Goal: Information Seeking & Learning: Learn about a topic

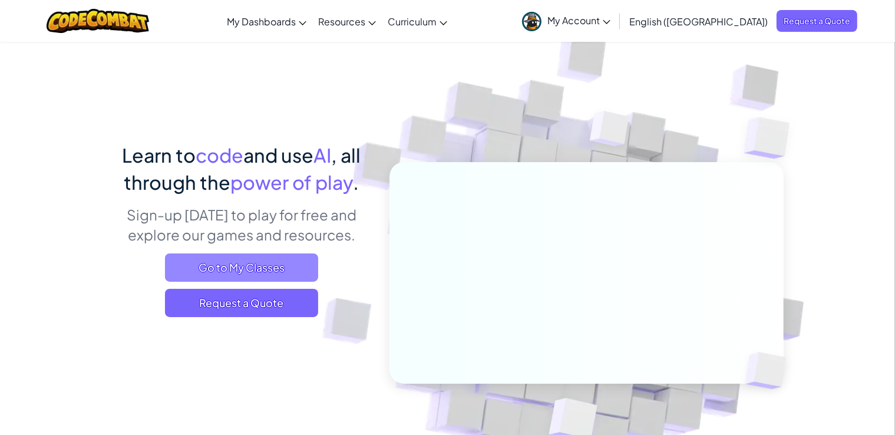
click at [251, 267] on span "Go to My Classes" at bounding box center [241, 267] width 153 height 28
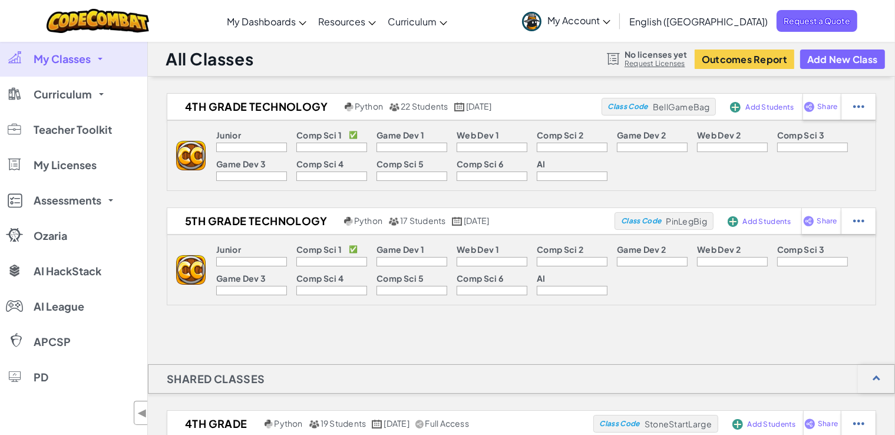
click at [350, 171] on div "Comp Sci 4" at bounding box center [331, 165] width 71 height 12
click at [325, 140] on p "Comp Sci 1" at bounding box center [318, 134] width 45 height 9
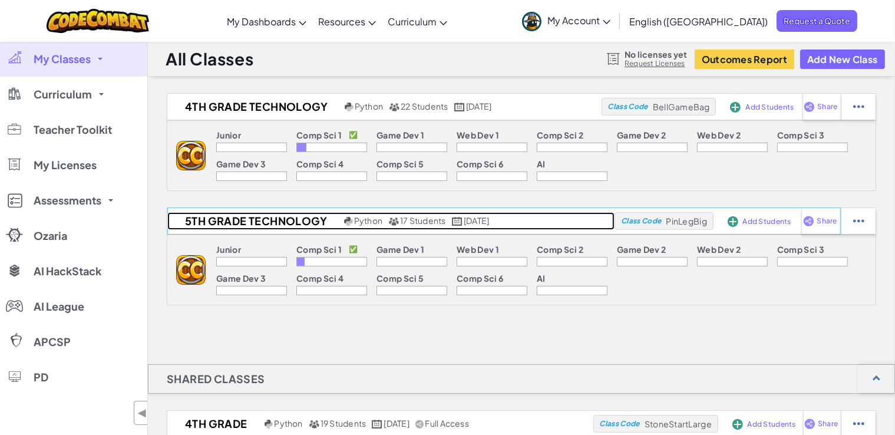
click at [261, 217] on h2 "5th Grade Technology" at bounding box center [254, 221] width 174 height 18
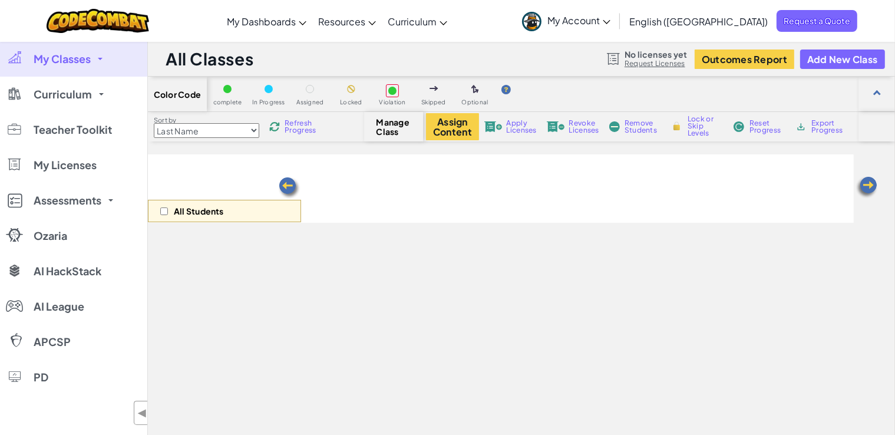
select select "560f1a9f22961295f9427742"
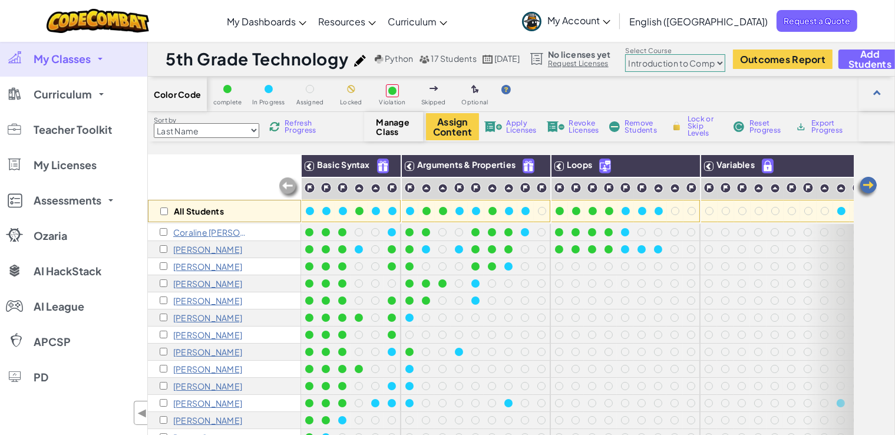
click at [761, 130] on span "Reset Progress" at bounding box center [766, 127] width 35 height 14
click at [165, 205] on div "All Students" at bounding box center [224, 211] width 153 height 22
click at [164, 211] on input "checkbox" at bounding box center [164, 211] width 8 height 8
checkbox input "true"
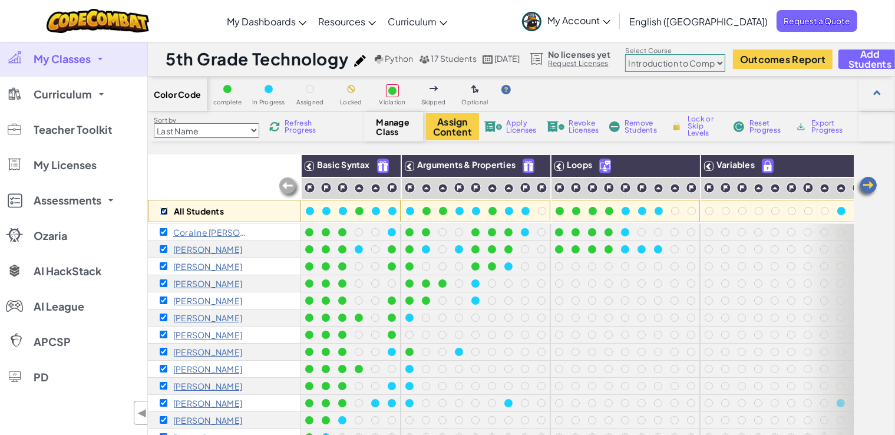
checkbox input "true"
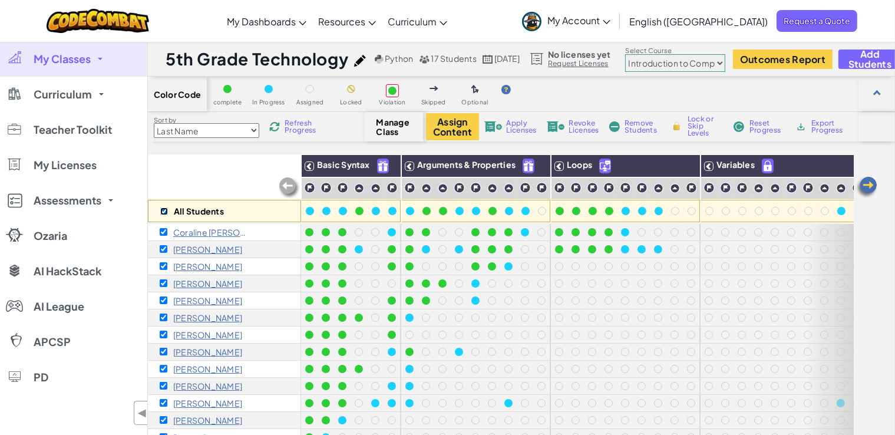
checkbox input "true"
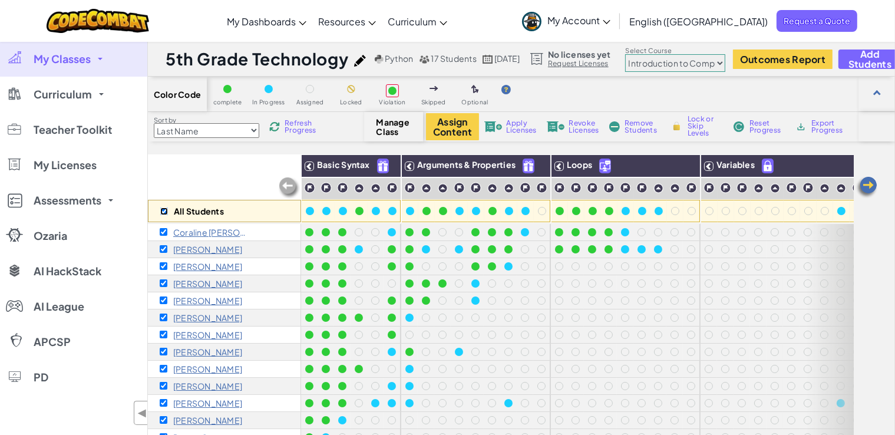
checkbox input "true"
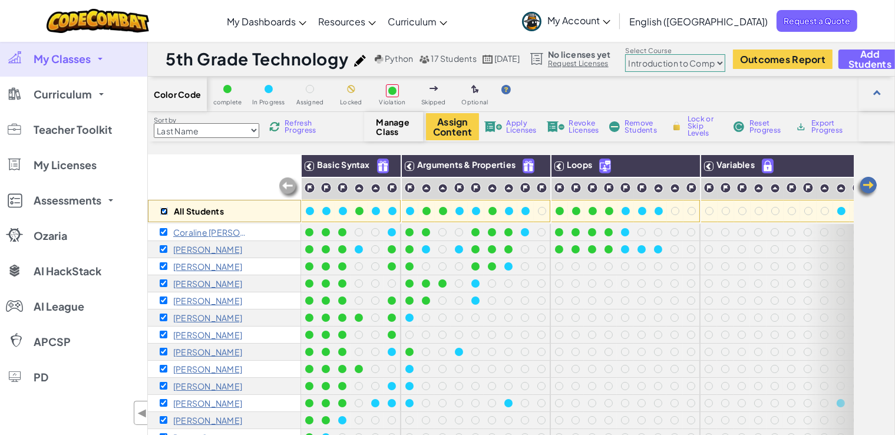
checkbox input "true"
click at [754, 122] on span "Reset Progress" at bounding box center [766, 127] width 35 height 14
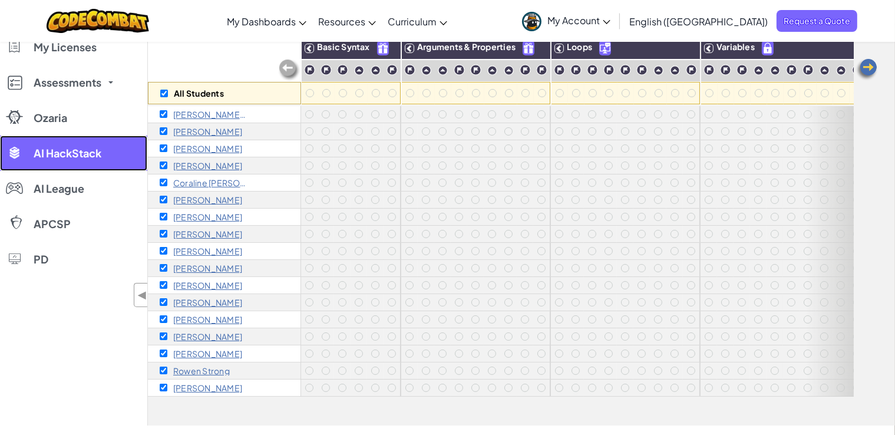
click at [52, 158] on span "AI HackStack" at bounding box center [68, 153] width 68 height 11
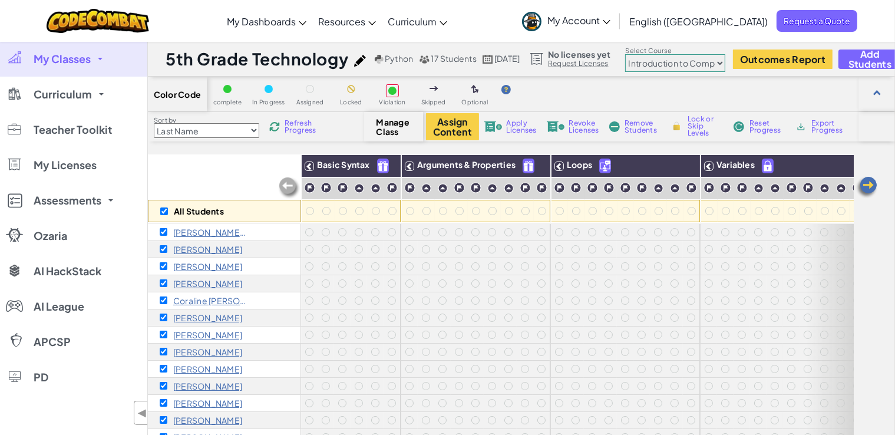
click at [610, 24] on span "My Account" at bounding box center [578, 20] width 63 height 12
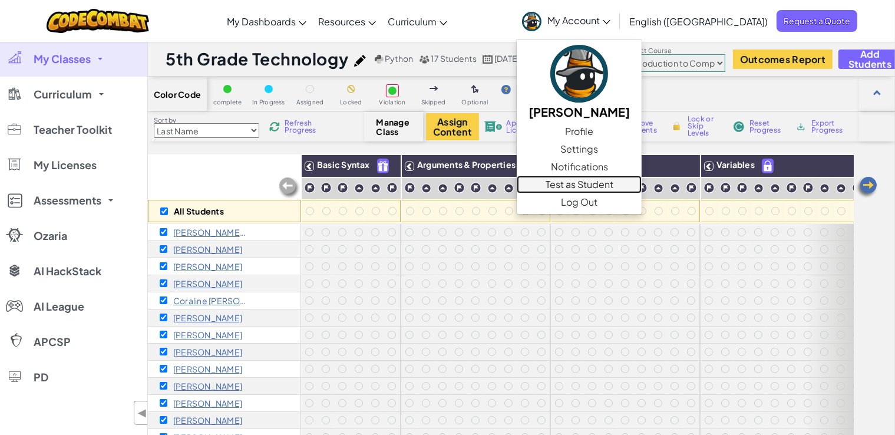
click at [641, 185] on link "Test as Student" at bounding box center [578, 184] width 125 height 18
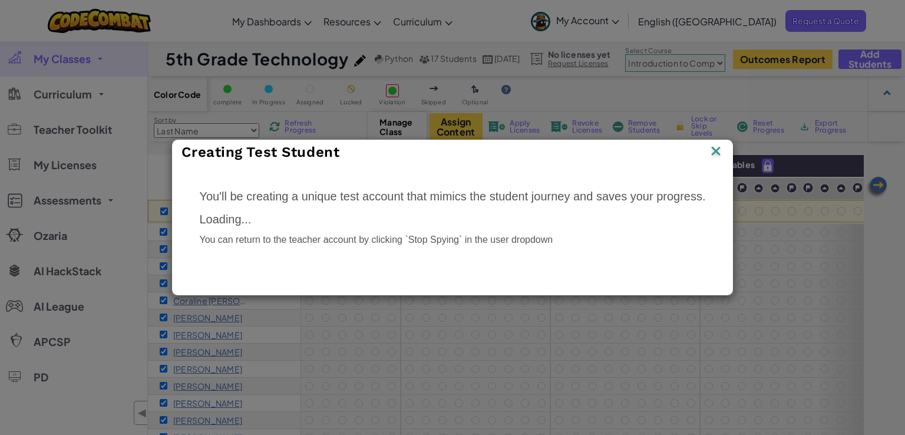
click at [716, 147] on img at bounding box center [715, 152] width 15 height 18
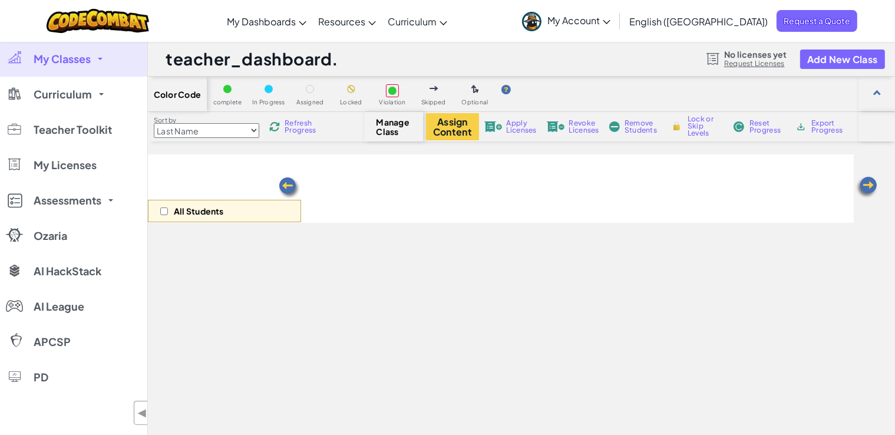
select select "560f1a9f22961295f9427742"
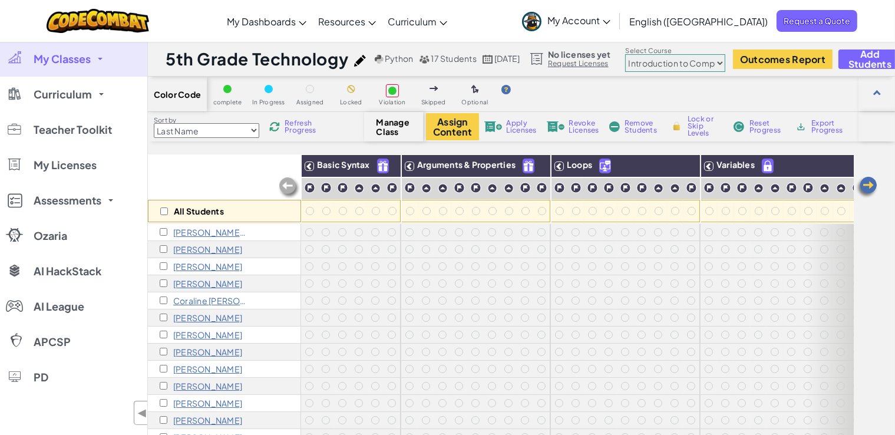
click at [250, 187] on div "All Students" at bounding box center [224, 188] width 153 height 68
click at [299, 126] on span "Refresh Progress" at bounding box center [302, 127] width 37 height 14
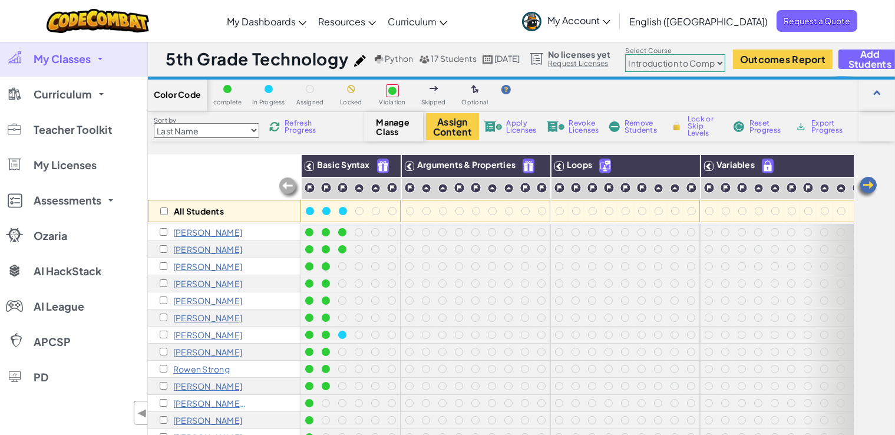
click at [403, 125] on span "Manage Class" at bounding box center [393, 126] width 35 height 19
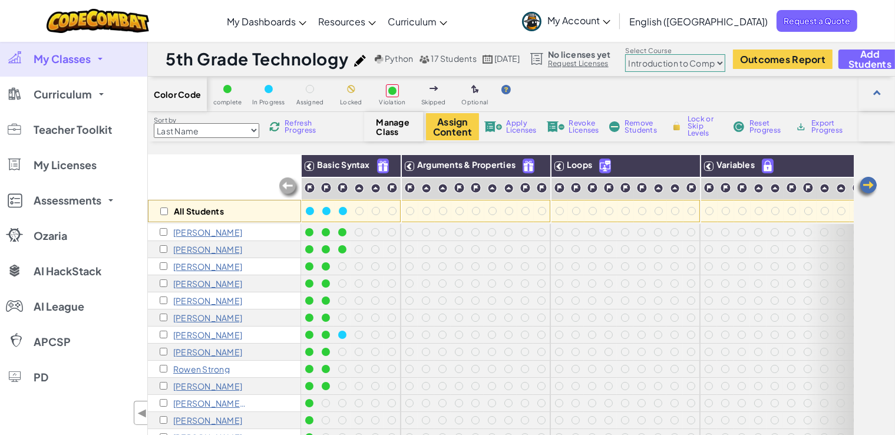
click at [235, 165] on div "All Students" at bounding box center [224, 188] width 153 height 68
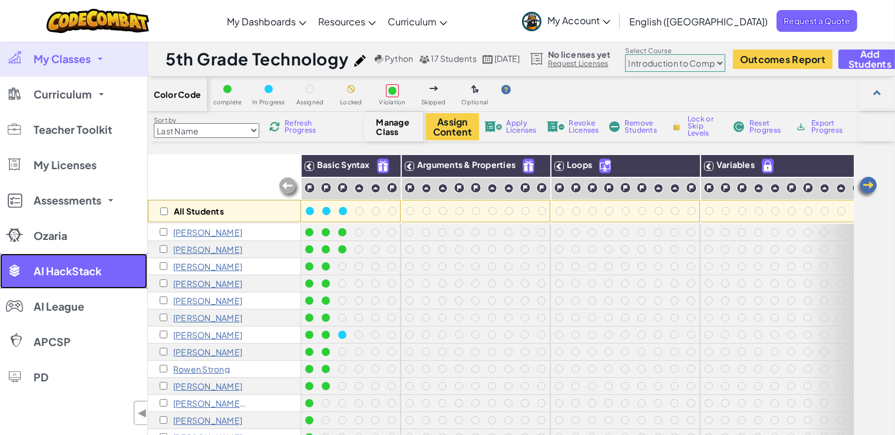
click at [27, 276] on link "AI HackStack" at bounding box center [73, 270] width 147 height 35
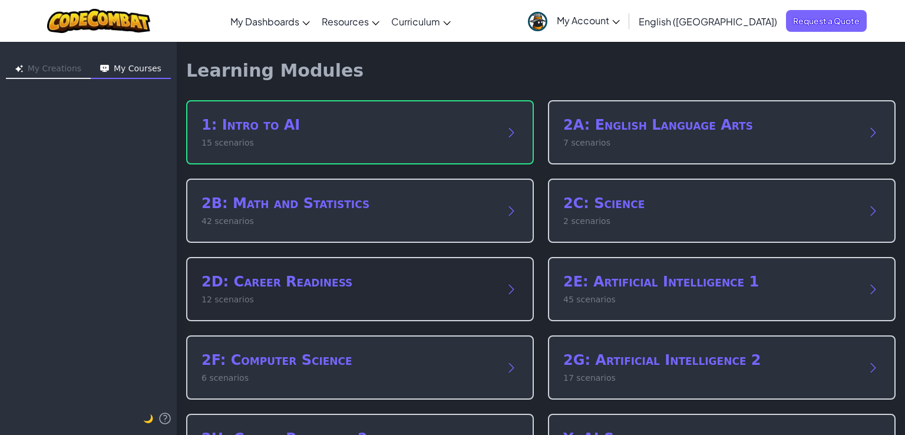
scroll to position [137, 0]
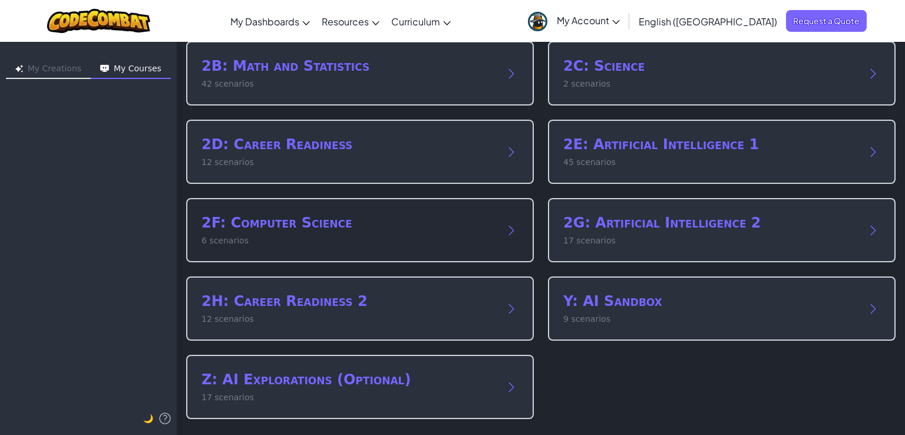
click at [313, 236] on p "6 scenarios" at bounding box center [347, 240] width 293 height 12
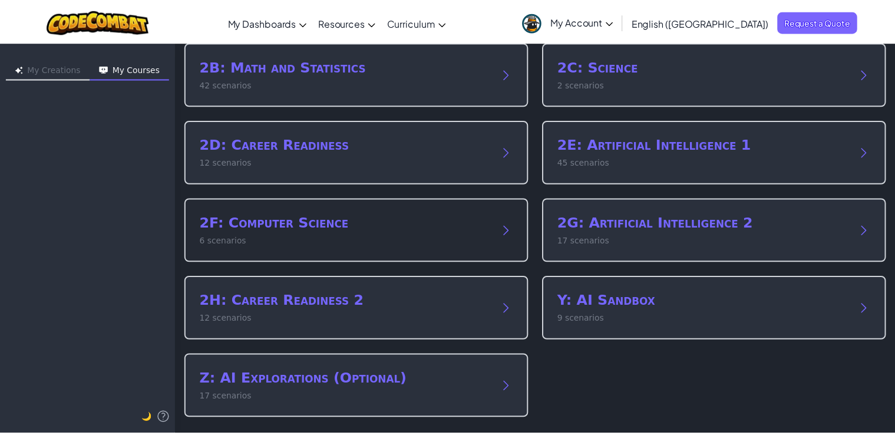
scroll to position [0, 0]
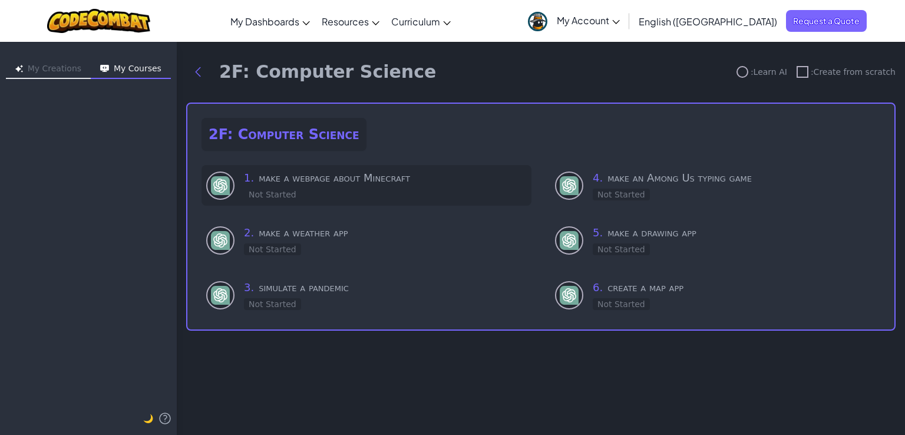
click at [330, 194] on div "1 . make a webpage about Minecraft Not Started" at bounding box center [385, 185] width 283 height 31
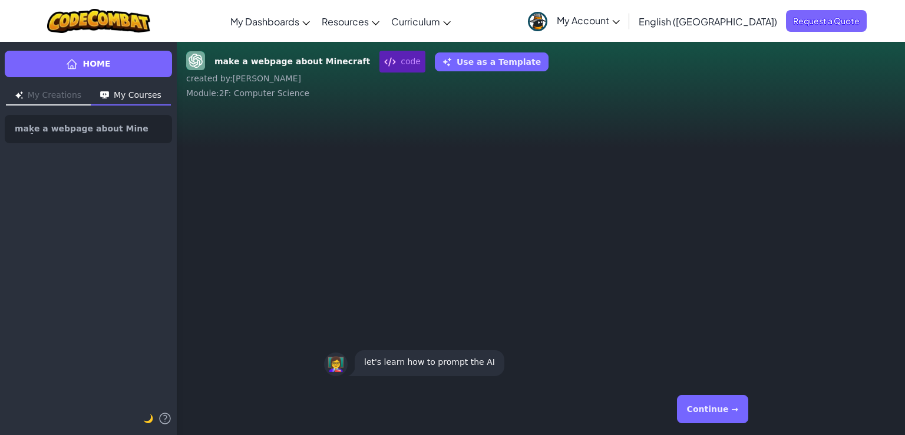
click at [685, 400] on div "Continue →" at bounding box center [540, 408] width 433 height 42
click at [725, 410] on button "Continue →" at bounding box center [712, 409] width 71 height 28
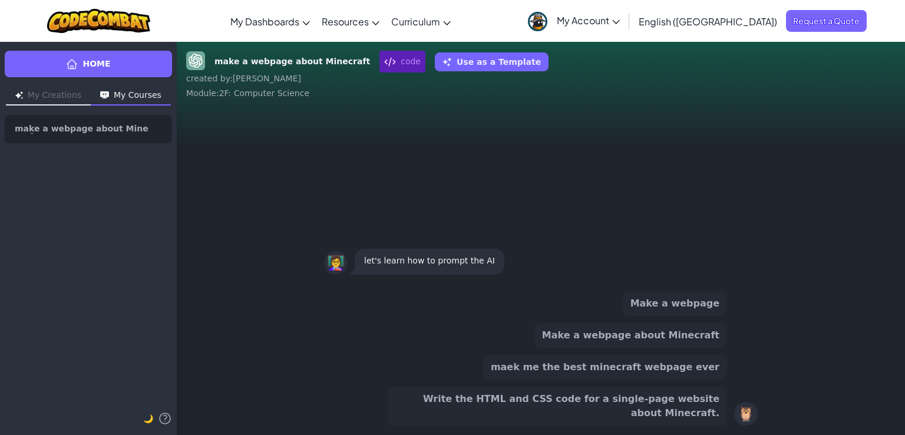
click at [705, 347] on button "Make a webpage about Minecraft" at bounding box center [630, 335] width 193 height 25
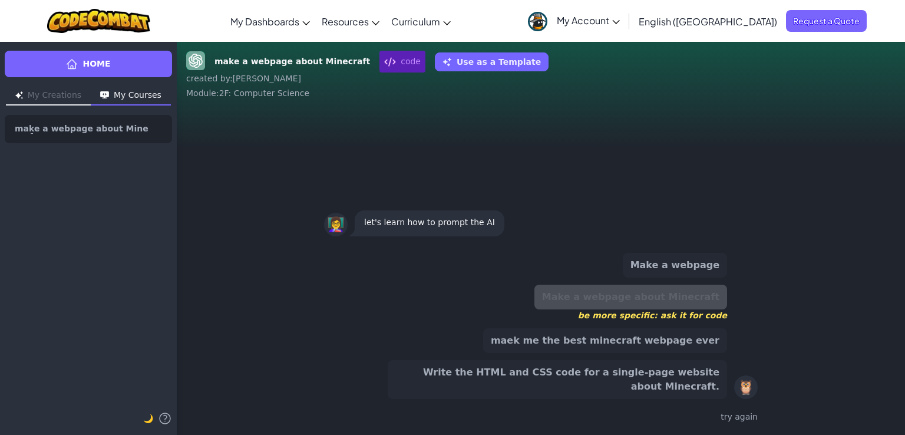
click at [688, 381] on button "Write the HTML and CSS code for a single-page website about Minecraft." at bounding box center [556, 379] width 339 height 39
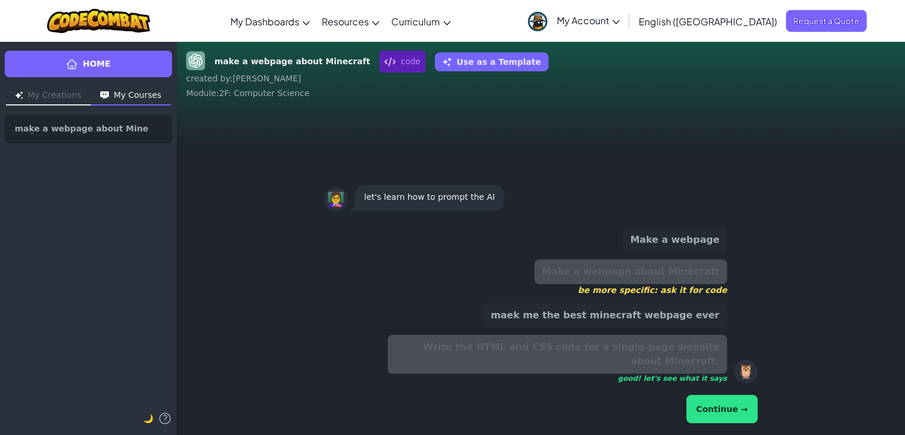
click at [713, 405] on button "Continue →" at bounding box center [721, 409] width 71 height 28
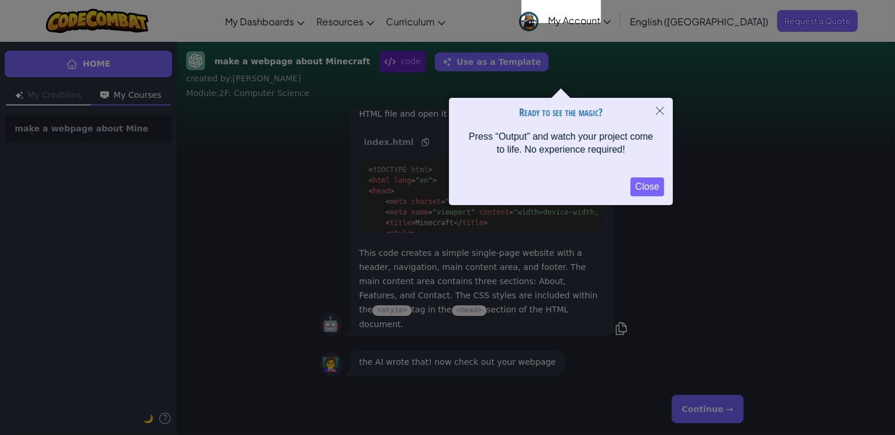
click at [635, 187] on button "Close" at bounding box center [647, 186] width 34 height 19
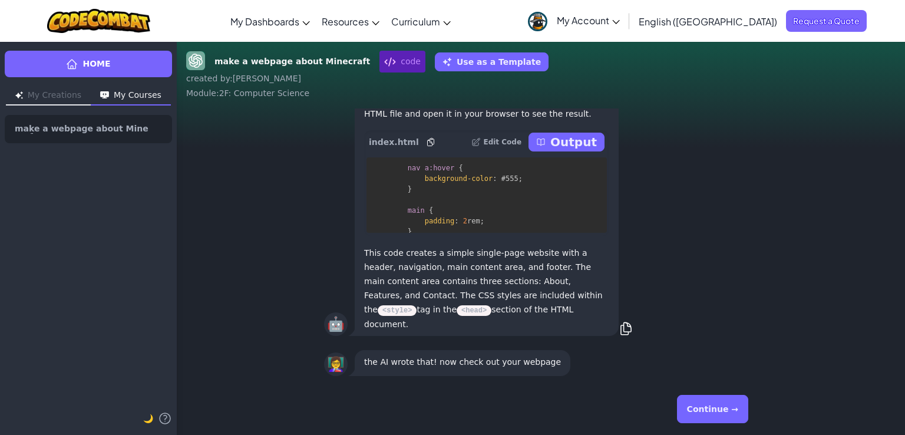
scroll to position [417, 0]
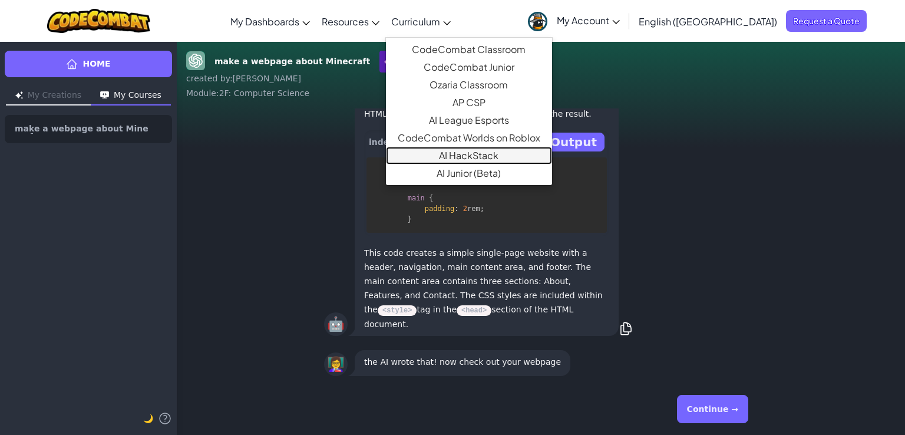
click at [474, 153] on link "AI HackStack" at bounding box center [469, 156] width 166 height 18
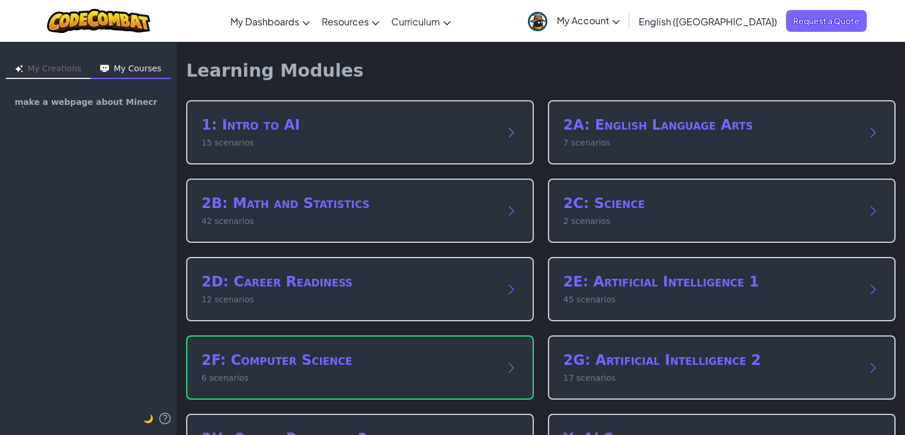
click at [32, 70] on button "My Creations" at bounding box center [48, 69] width 85 height 19
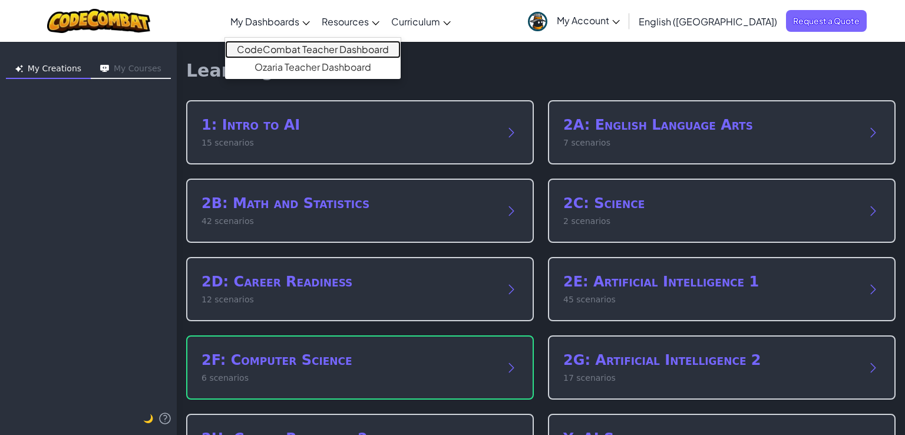
click at [330, 41] on link "CodeCombat Teacher Dashboard" at bounding box center [312, 50] width 175 height 18
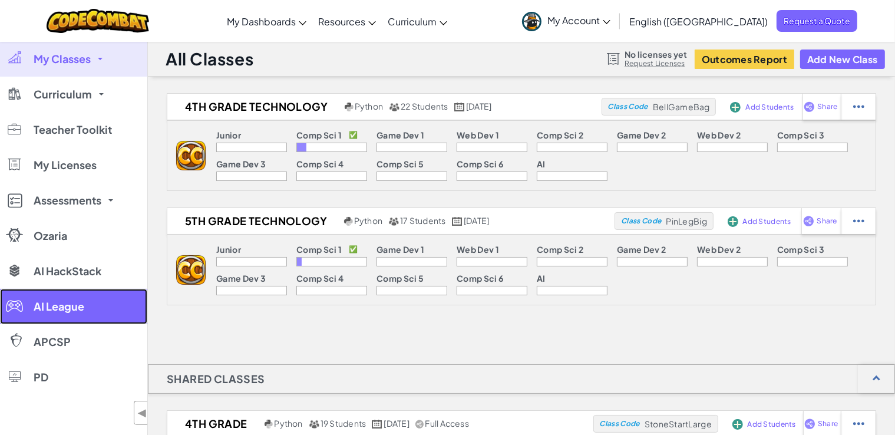
click at [54, 323] on link "AI League" at bounding box center [73, 306] width 147 height 35
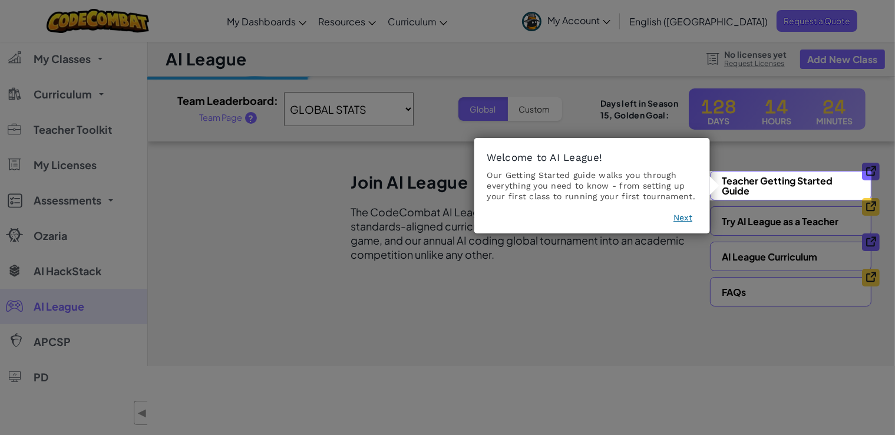
click at [676, 224] on footer "Next" at bounding box center [592, 219] width 210 height 16
click at [688, 211] on button "Next" at bounding box center [682, 217] width 19 height 12
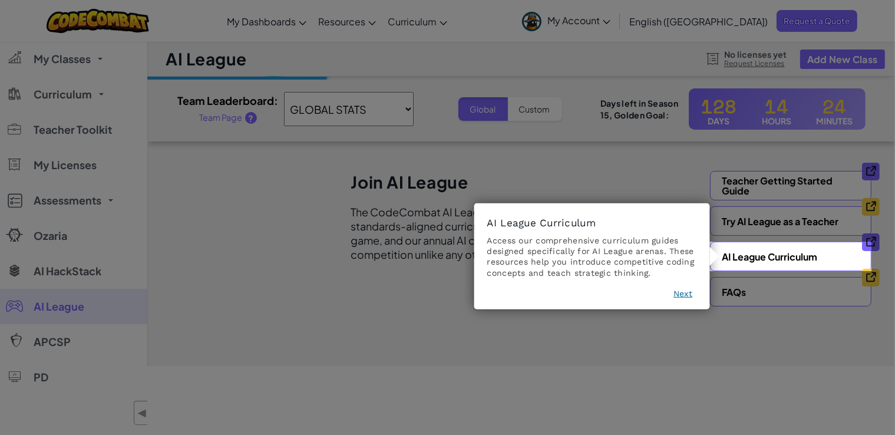
click at [689, 293] on button "Next" at bounding box center [682, 293] width 19 height 12
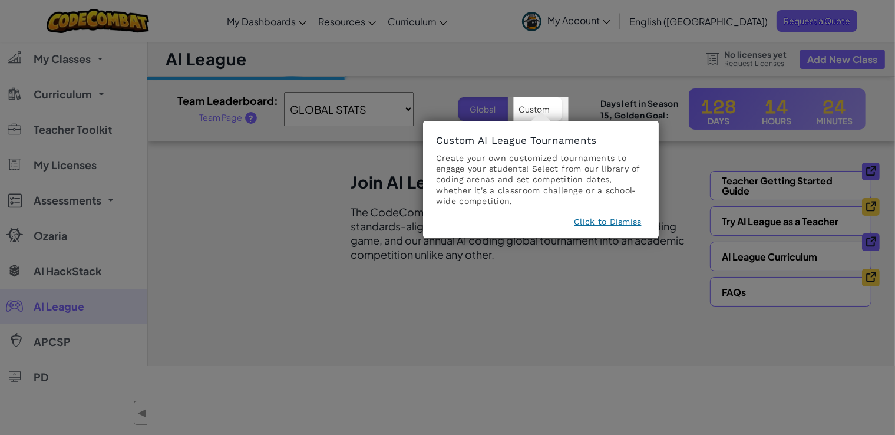
click at [596, 220] on button "Click to Dismiss" at bounding box center [607, 222] width 67 height 12
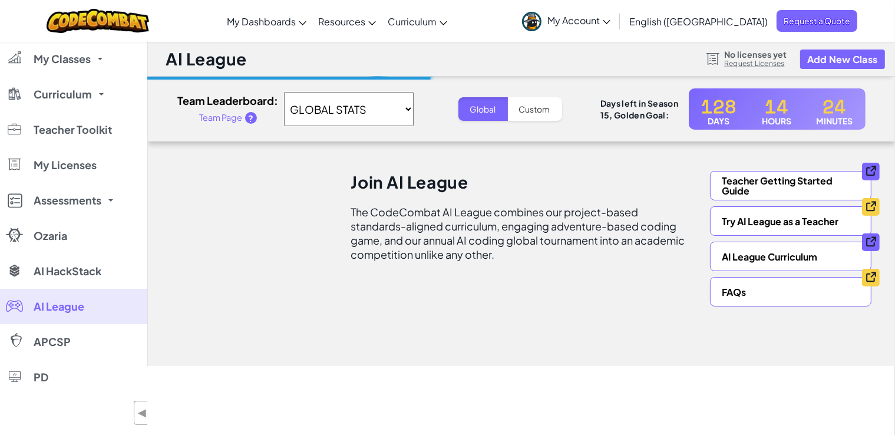
click at [351, 105] on select "GLOBAL STATS Carmel Pavithra Kolukula 4th Grade Technology 5th Grade Technology" at bounding box center [349, 109] width 130 height 34
click at [495, 100] on button "Global" at bounding box center [482, 109] width 49 height 24
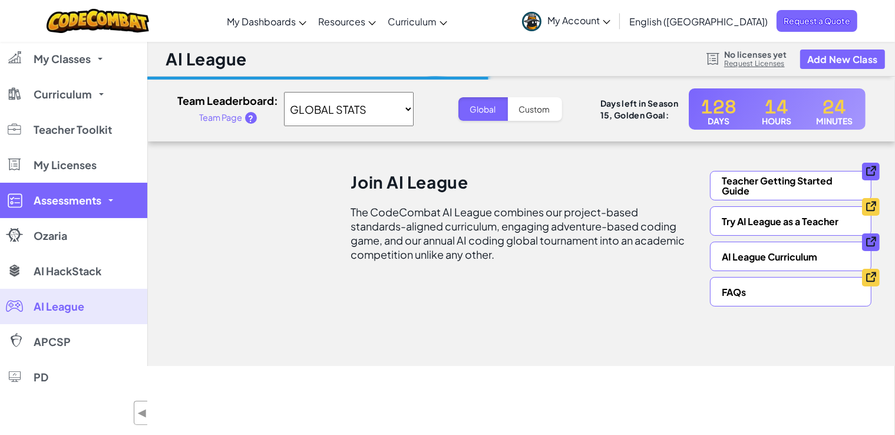
click at [52, 201] on span "Assessments" at bounding box center [68, 200] width 68 height 11
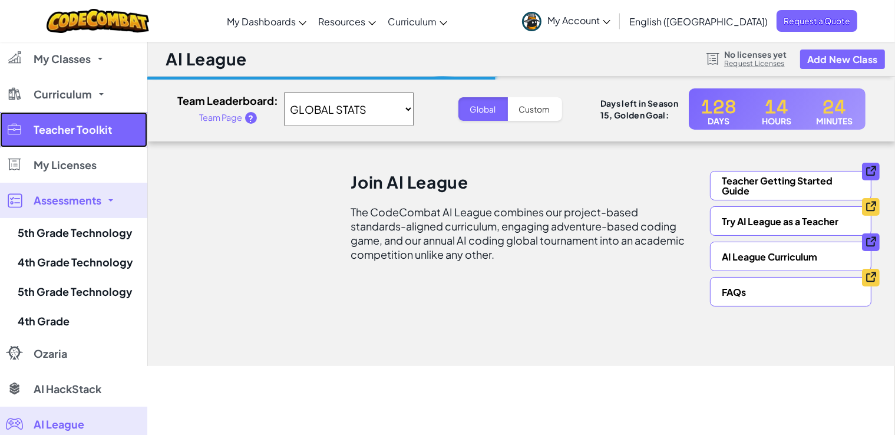
click at [79, 127] on span "Teacher Toolkit" at bounding box center [73, 129] width 78 height 11
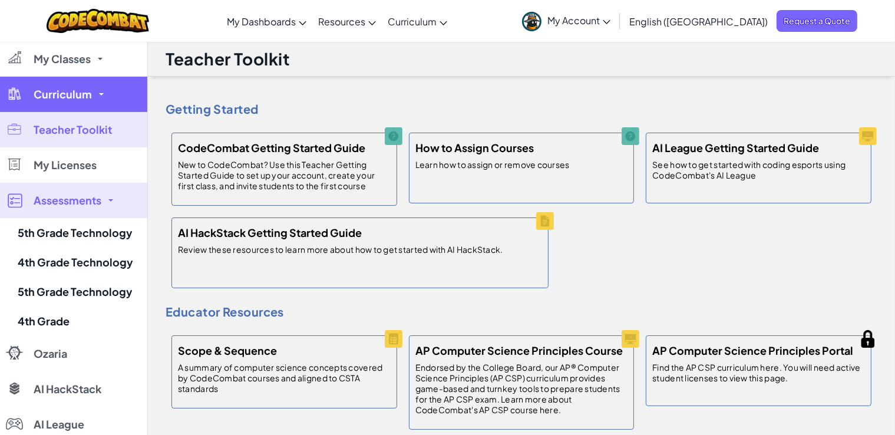
click at [49, 92] on span "Curriculum" at bounding box center [63, 94] width 58 height 11
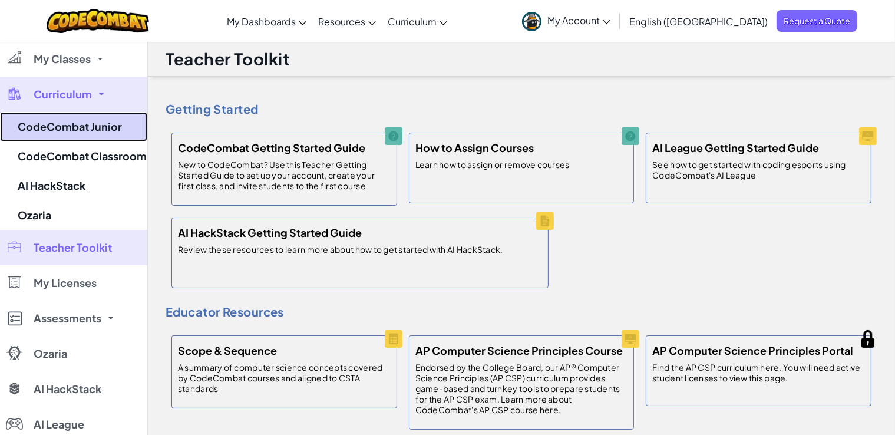
click at [78, 140] on link "CodeCombat Junior" at bounding box center [73, 126] width 147 height 29
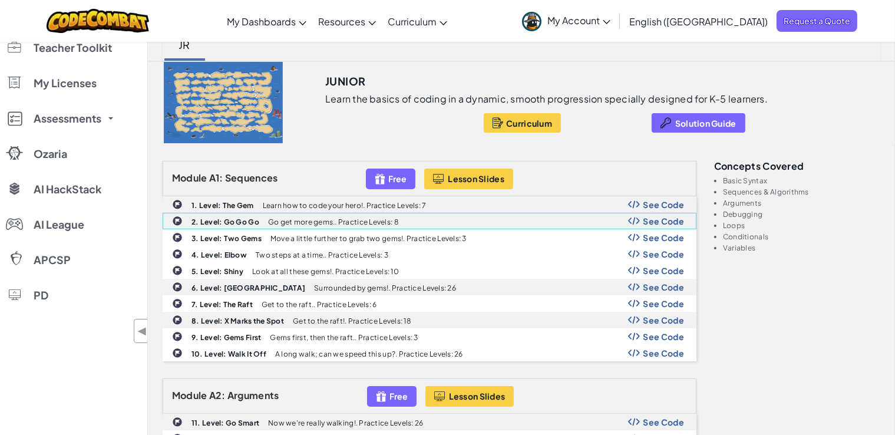
scroll to position [82, 0]
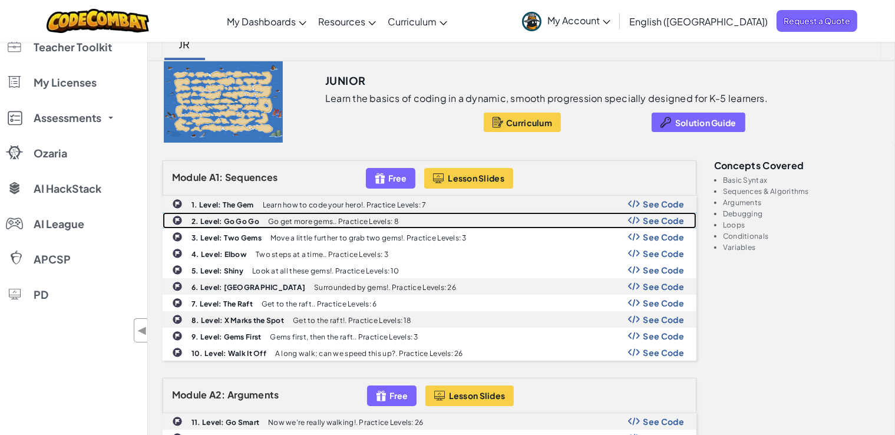
click at [643, 223] on span "See Code" at bounding box center [662, 220] width 41 height 9
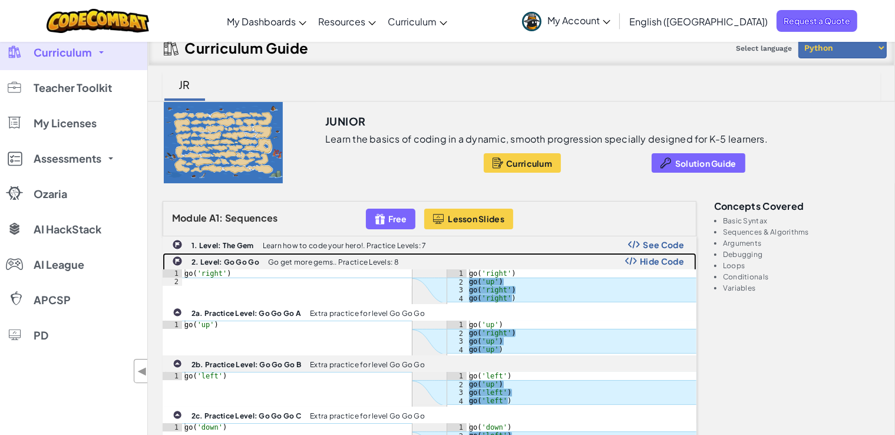
scroll to position [0, 0]
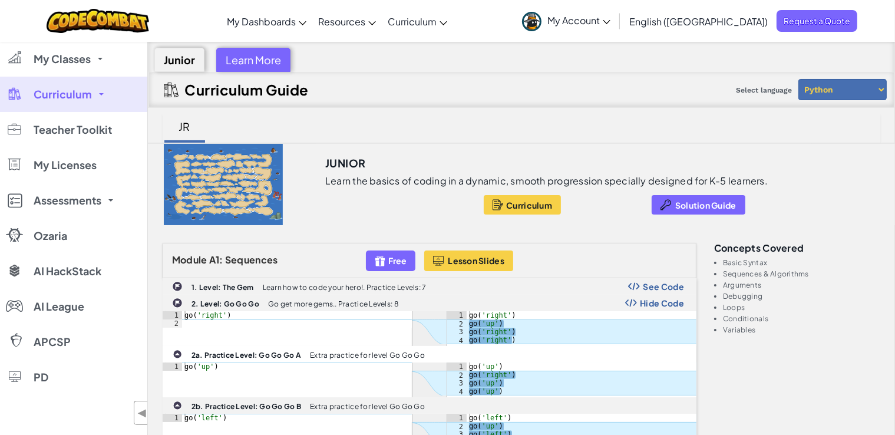
click at [352, 198] on div "Curriculum Solution Guide" at bounding box center [546, 204] width 442 height 19
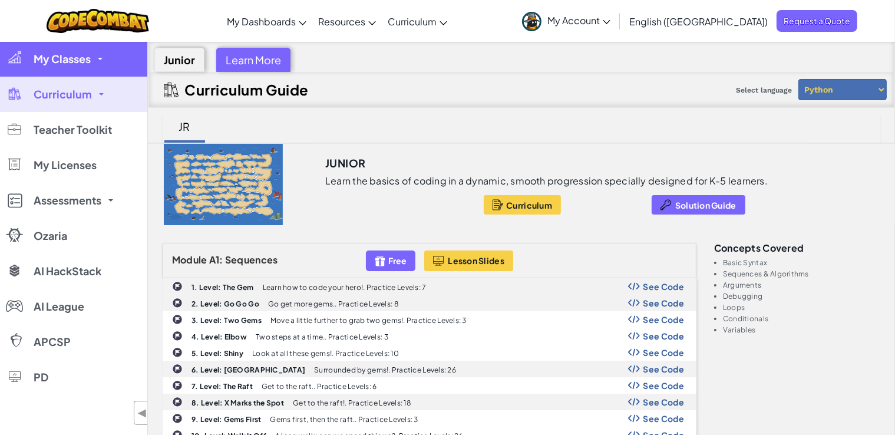
click at [66, 55] on span "My Classes" at bounding box center [62, 59] width 57 height 11
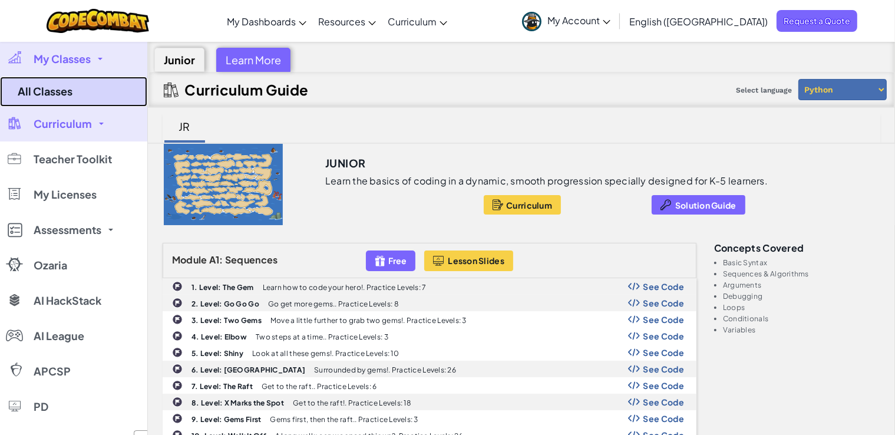
click at [61, 100] on link "All Classes" at bounding box center [73, 92] width 147 height 30
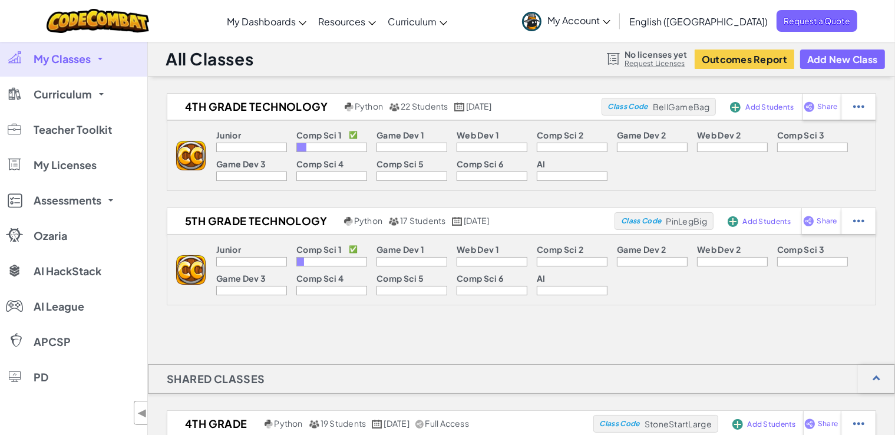
click at [316, 140] on p "Comp Sci 1" at bounding box center [318, 134] width 45 height 9
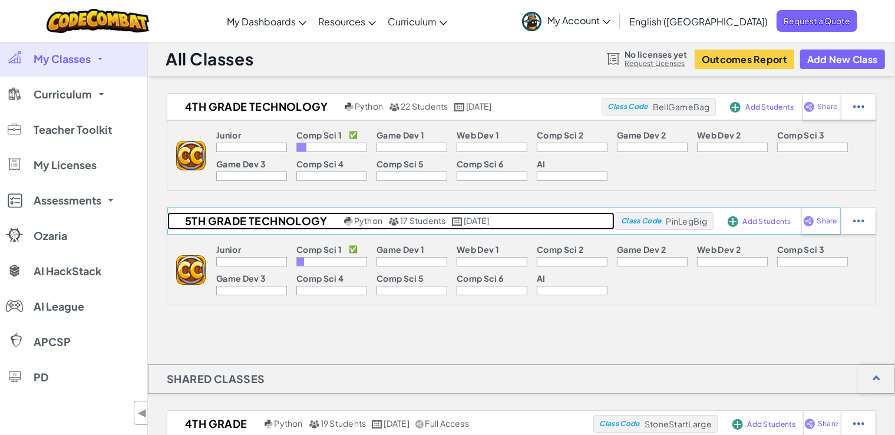
click at [283, 221] on h2 "5th Grade Technology" at bounding box center [254, 221] width 174 height 18
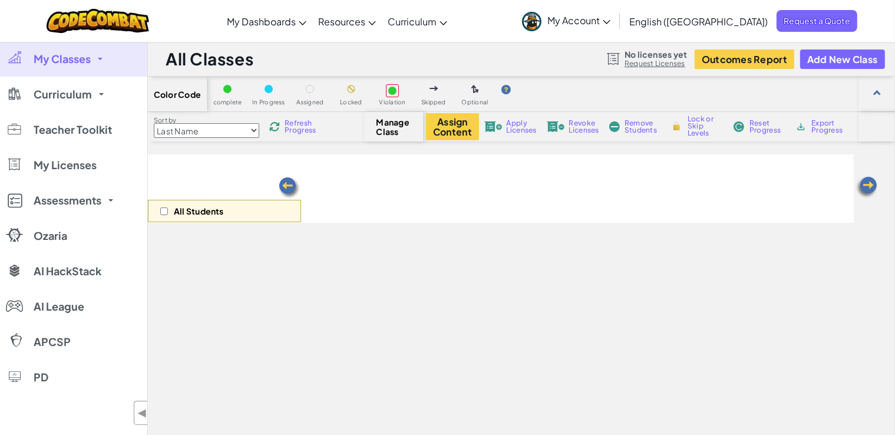
select select "560f1a9f22961295f9427742"
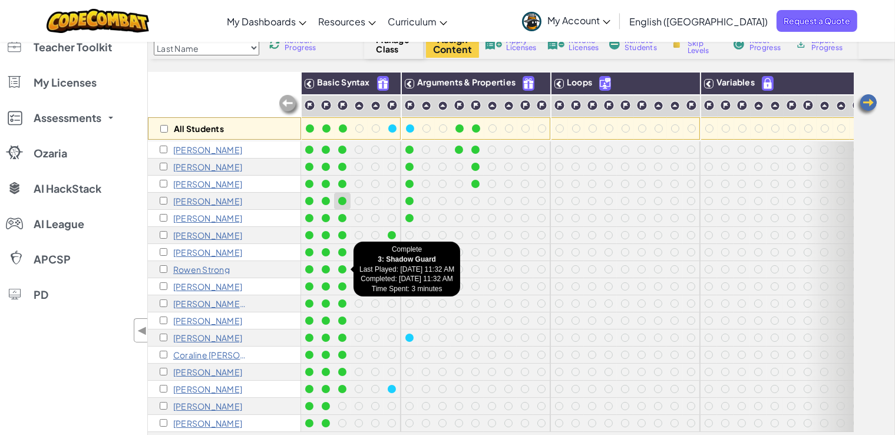
scroll to position [82, 0]
